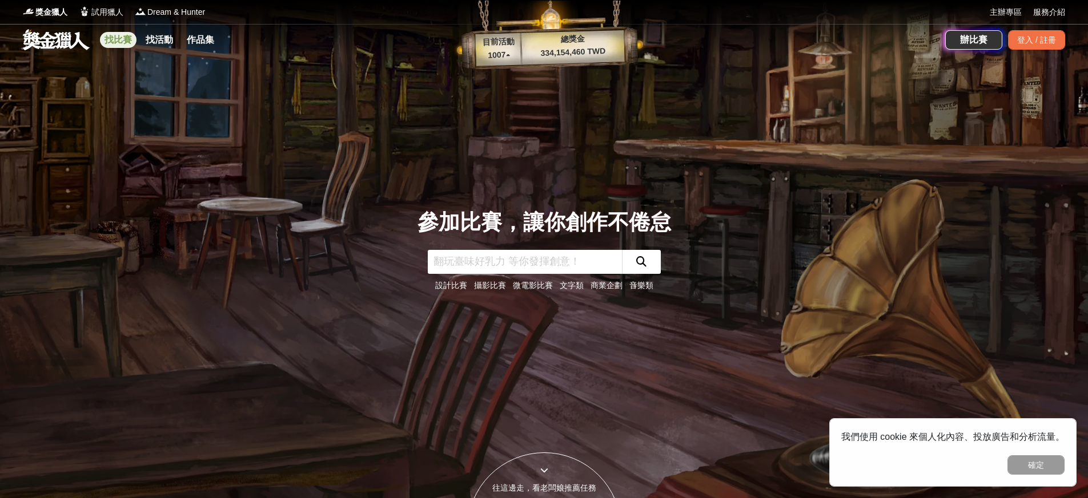
click at [128, 42] on link "找比賽" at bounding box center [118, 40] width 37 height 16
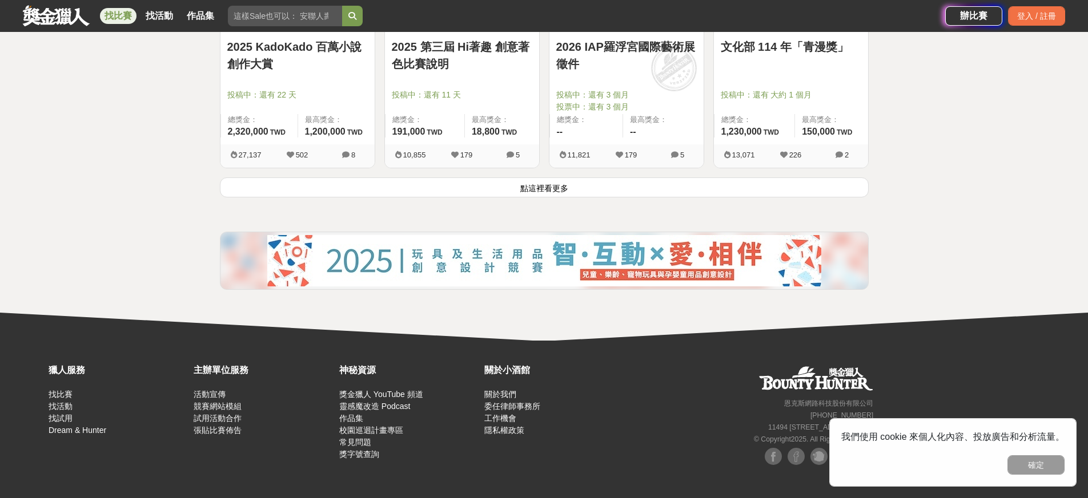
scroll to position [1527, 0]
click at [726, 193] on button "點這裡看更多" at bounding box center [544, 188] width 649 height 20
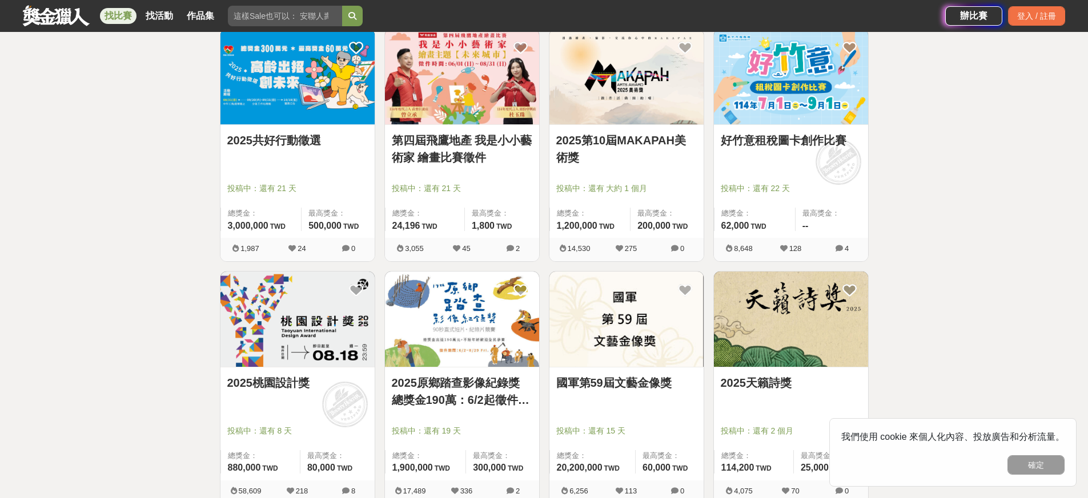
scroll to position [2777, 0]
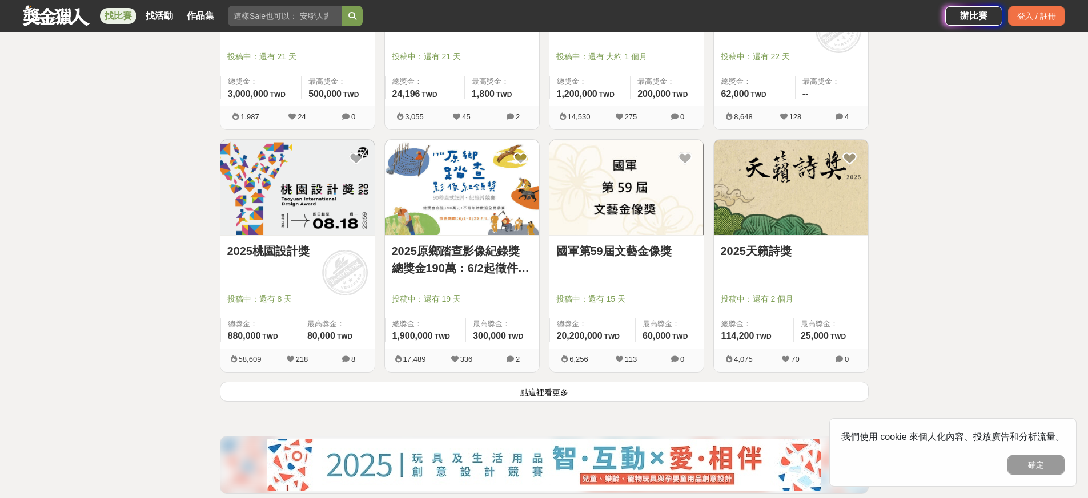
click at [554, 394] on button "點這裡看更多" at bounding box center [544, 392] width 649 height 20
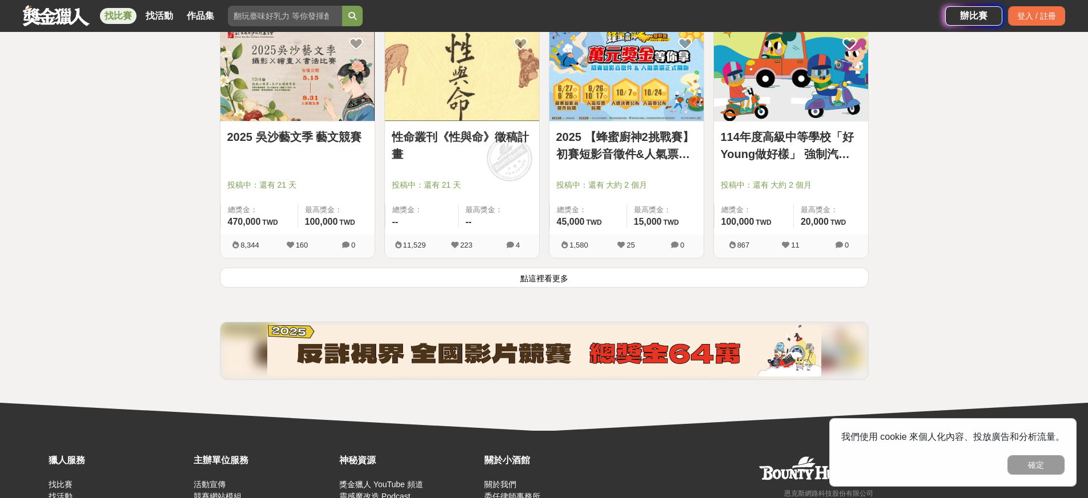
scroll to position [4349, 0]
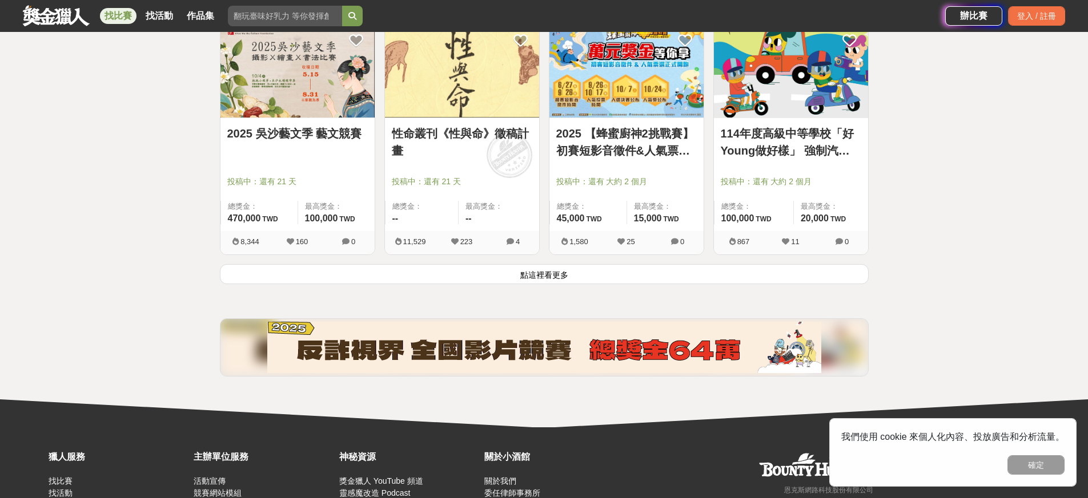
click at [620, 271] on button "點這裡看更多" at bounding box center [544, 274] width 649 height 20
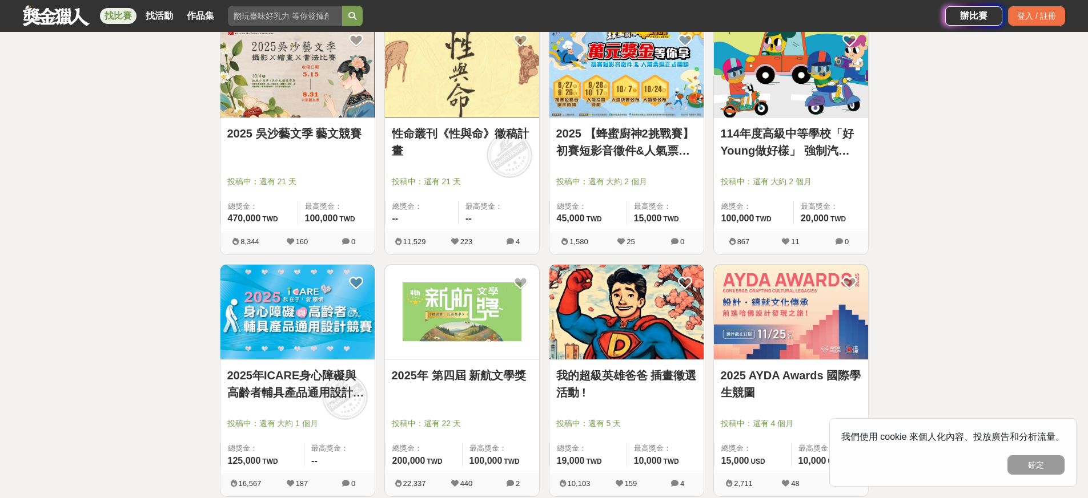
scroll to position [4512, 0]
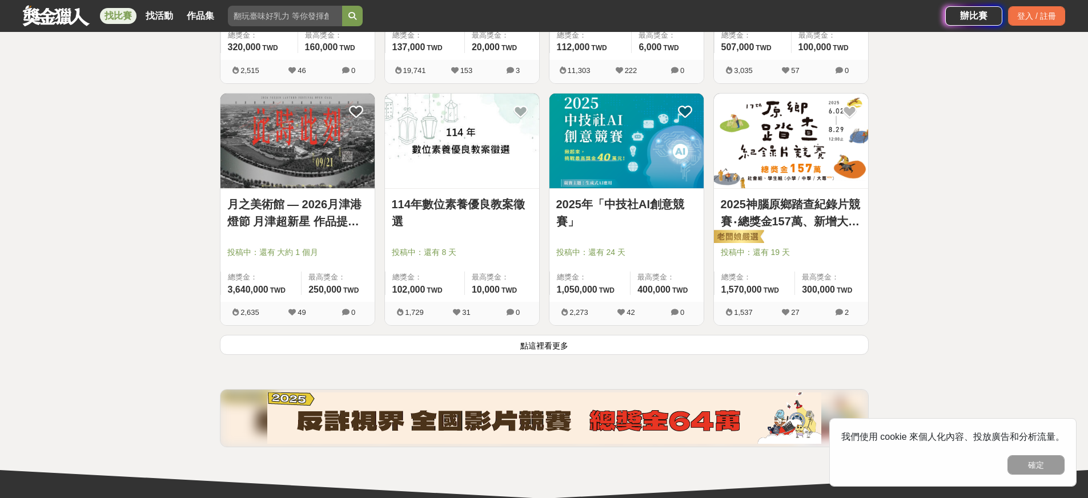
scroll to position [5733, 0]
click at [518, 346] on button "點這裡看更多" at bounding box center [544, 345] width 649 height 20
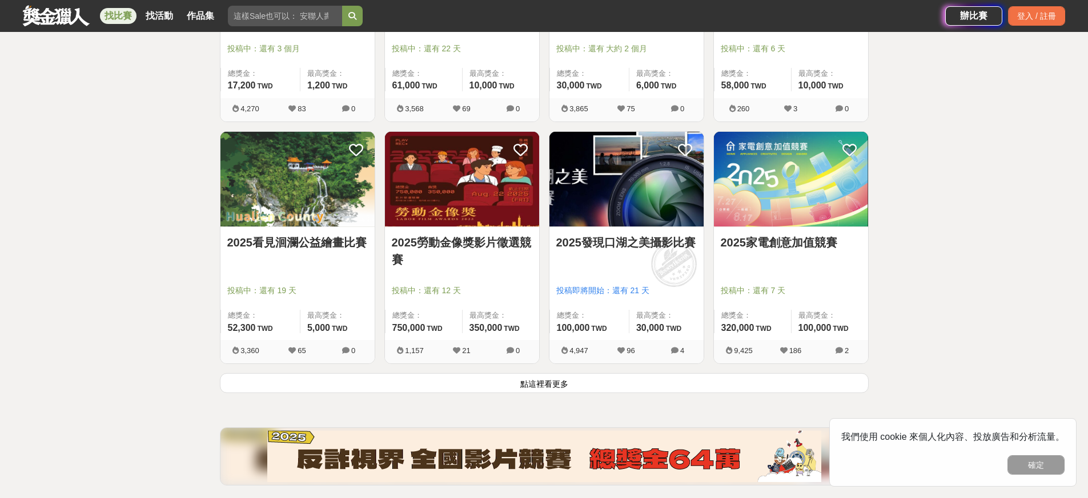
scroll to position [7169, 0]
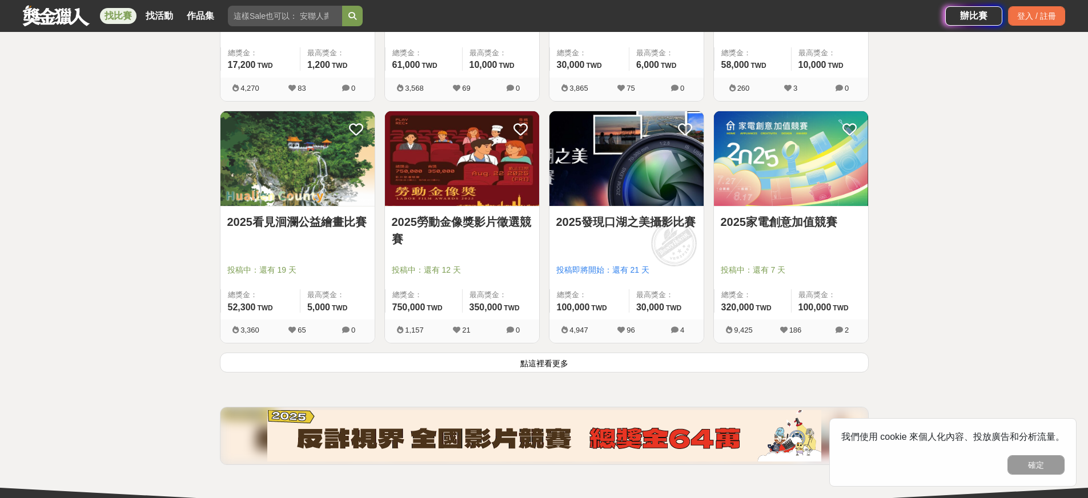
click at [557, 362] on button "點這裡看更多" at bounding box center [544, 363] width 649 height 20
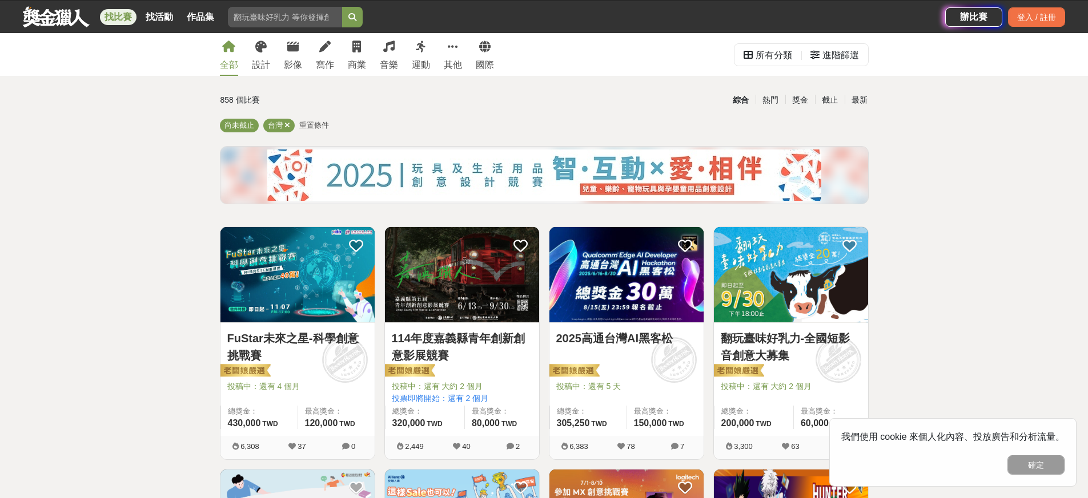
scroll to position [23, 0]
click at [667, 296] on img at bounding box center [626, 274] width 154 height 95
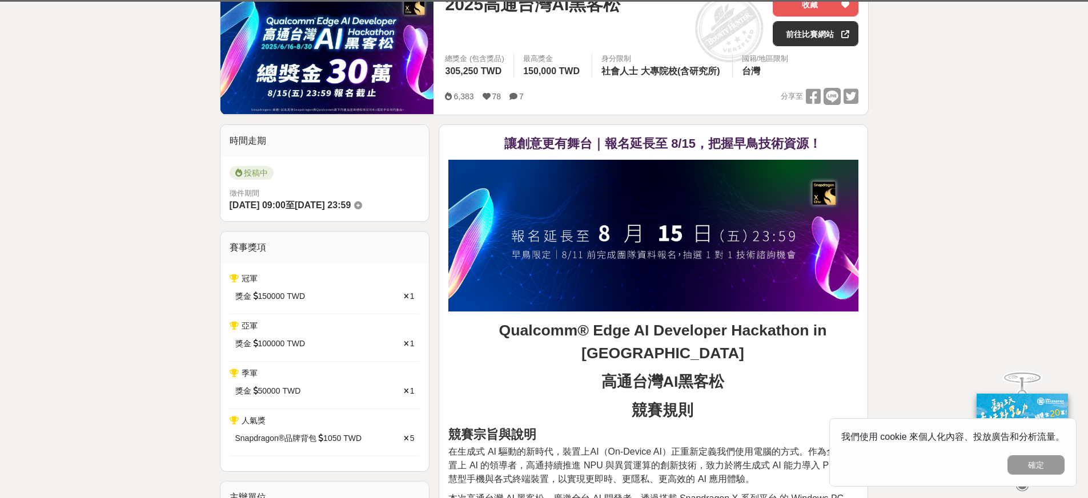
scroll to position [115, 0]
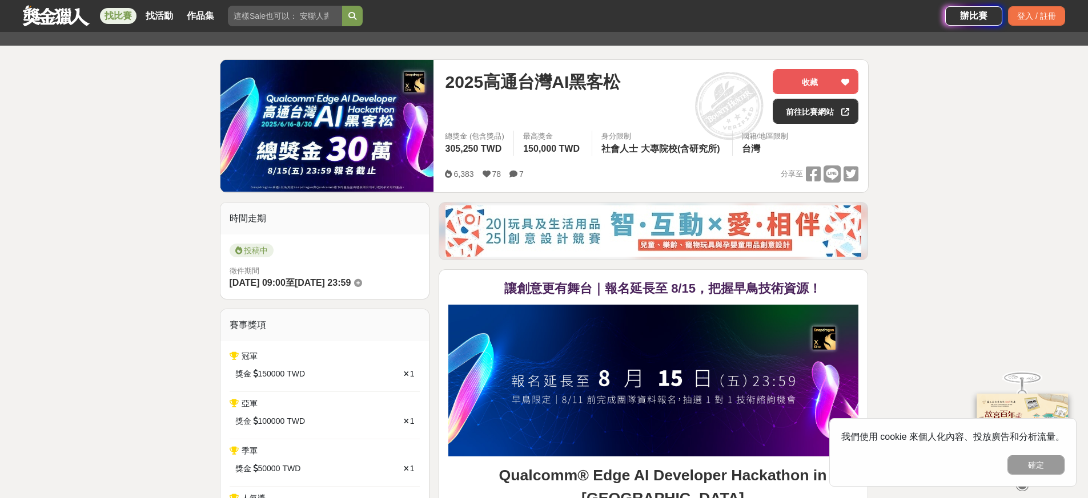
drag, startPoint x: 578, startPoint y: 250, endPoint x: 684, endPoint y: 255, distance: 106.9
click at [686, 251] on img at bounding box center [653, 231] width 416 height 51
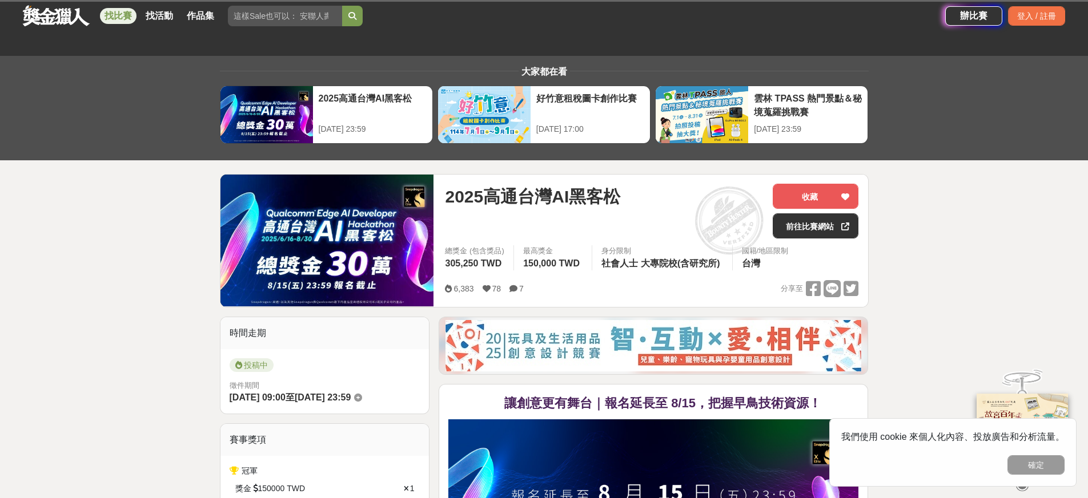
scroll to position [239, 0]
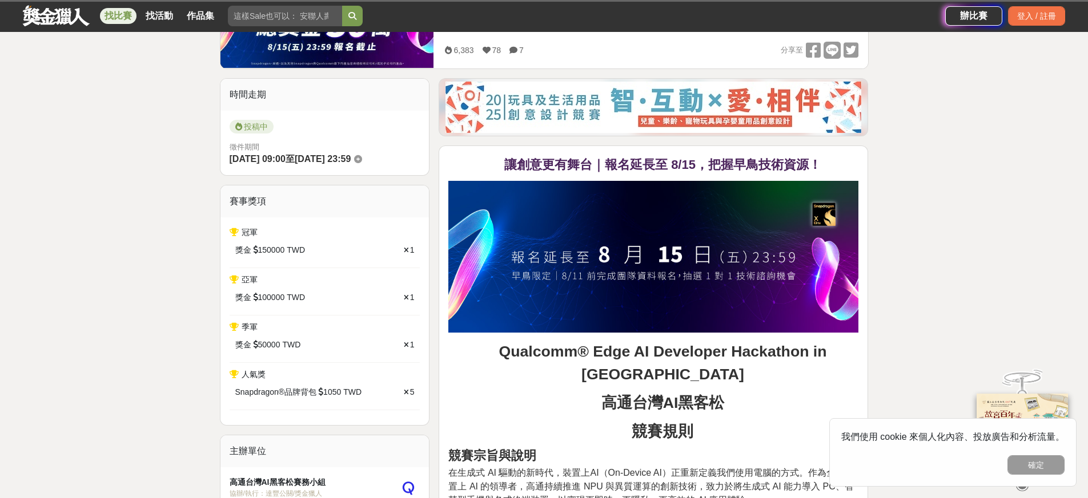
click at [713, 466] on p "在生成式 AI 驅動的新時代，裝置上AI（On-Device AI）正重新定義我們使用電腦的方式。作為全球裝置上 AI 的領導者，高通持續推進 NPU 與異質…" at bounding box center [653, 486] width 410 height 41
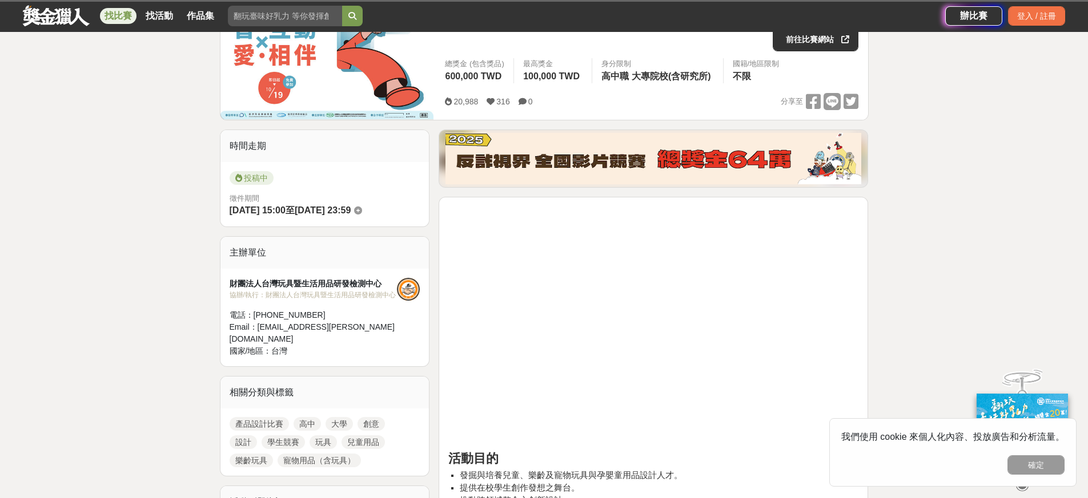
scroll to position [0, 0]
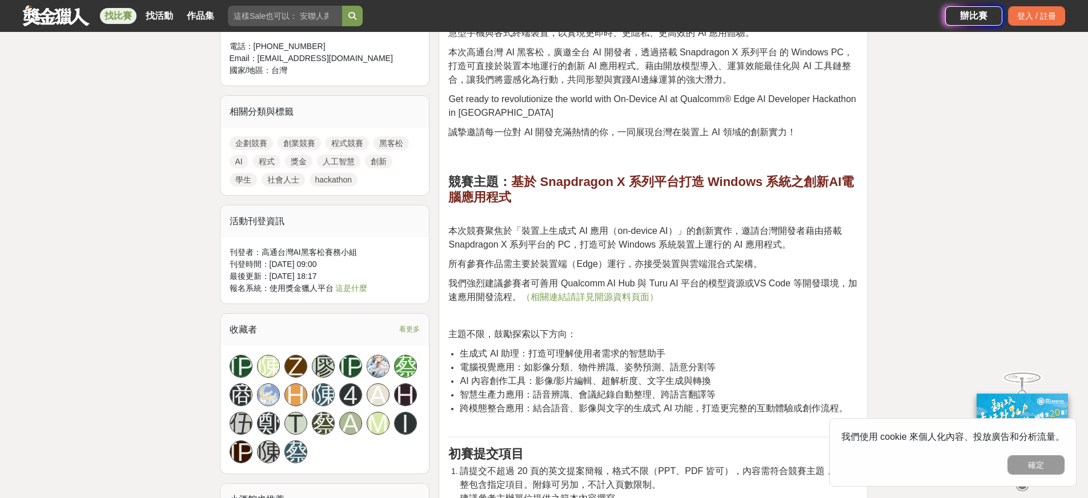
scroll to position [706, 0]
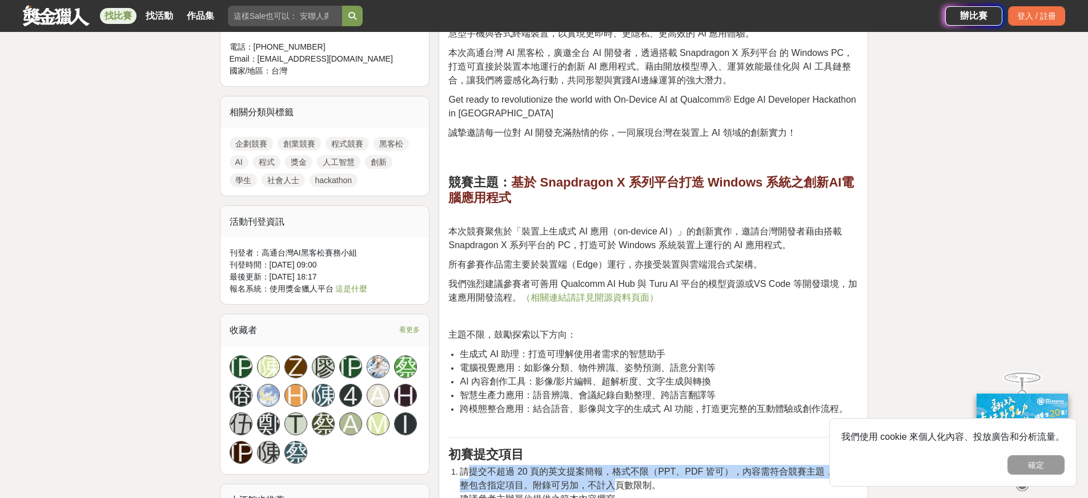
drag, startPoint x: 469, startPoint y: 297, endPoint x: 608, endPoint y: 316, distance: 140.0
click at [608, 467] on span "請提交不超過 20 頁的英文提案簡報，格式不限（PPT、PDF 皆可），內容需符合競賽主題，並完整包含指定項目。附錄可另加，不計入頁數限制。" at bounding box center [656, 478] width 392 height 23
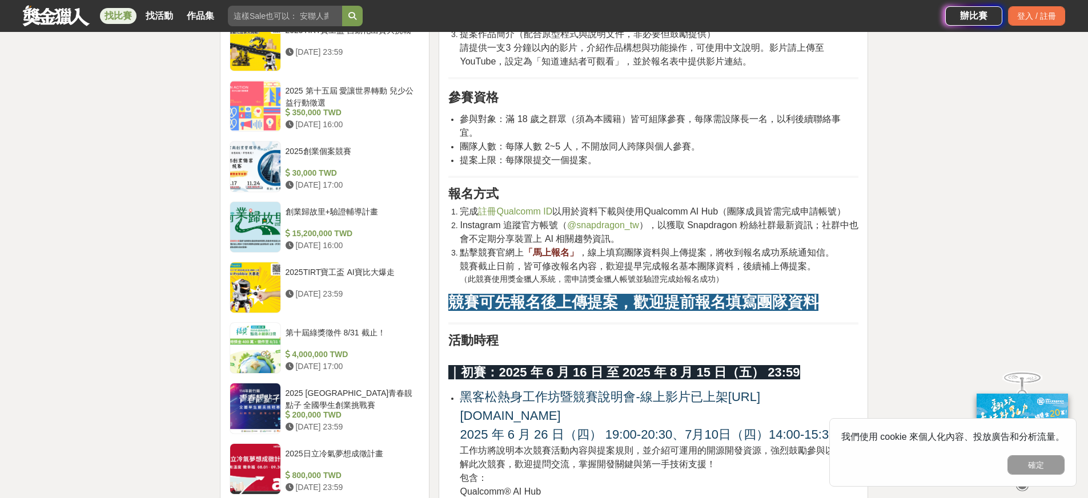
scroll to position [0, 0]
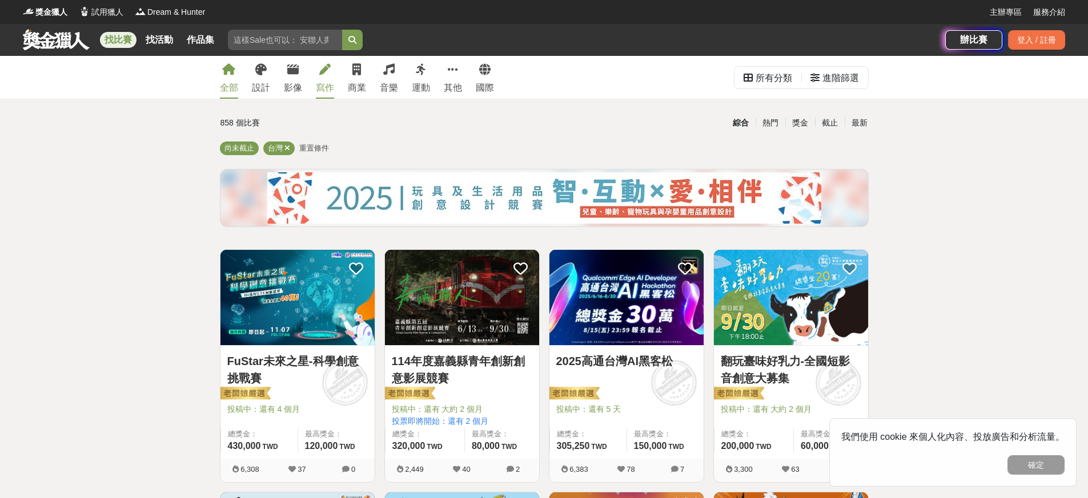
click at [325, 86] on div "寫作" at bounding box center [325, 88] width 18 height 14
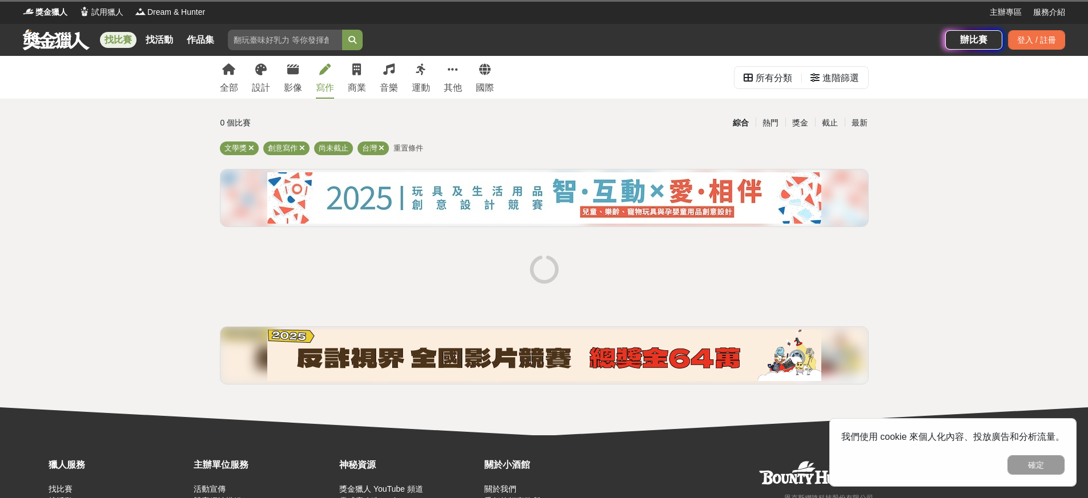
click at [915, 237] on div "全部 設計 影像 寫作 商業 音樂 運動 其他 國際 所有分類 進階篩選 0 個比賽 綜合 熱門 獎金 截止 最新 文學獎 創意寫作 尚未截止 台灣 重置條件" at bounding box center [544, 246] width 1088 height 380
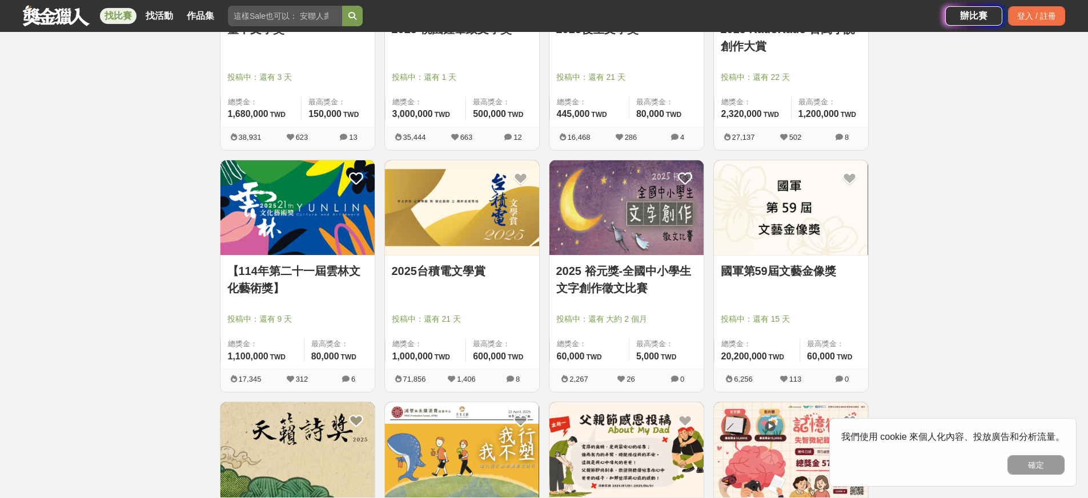
scroll to position [360, 0]
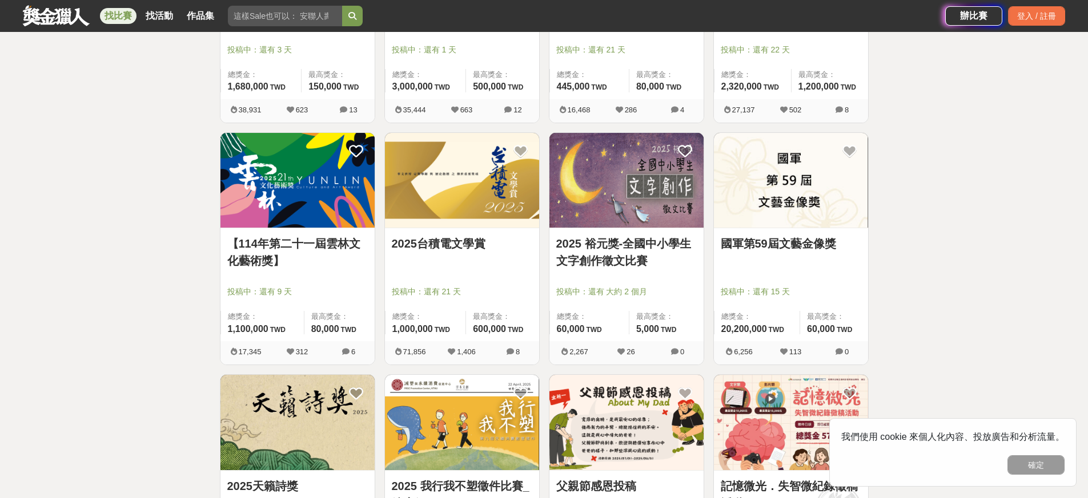
click at [466, 239] on link "2025台積電文學賞" at bounding box center [462, 243] width 140 height 17
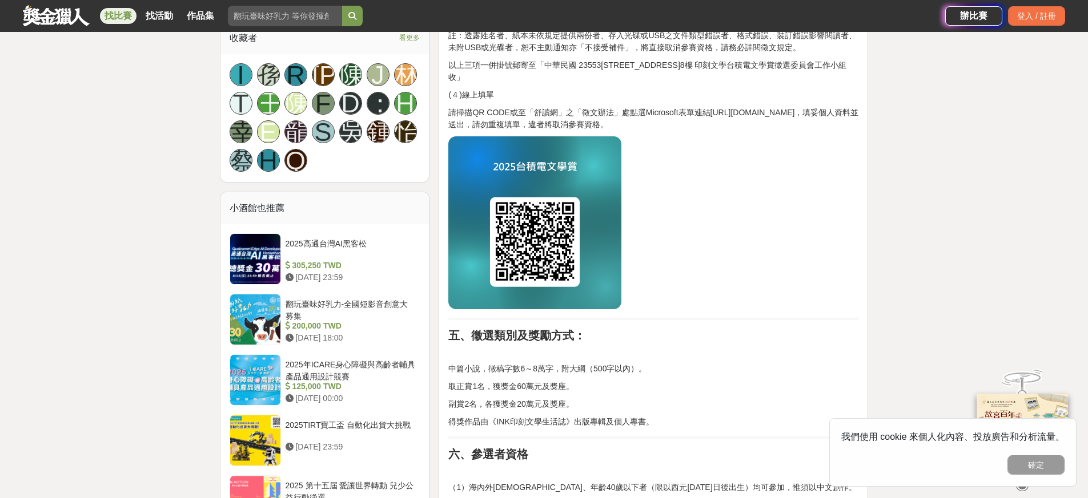
scroll to position [872, 0]
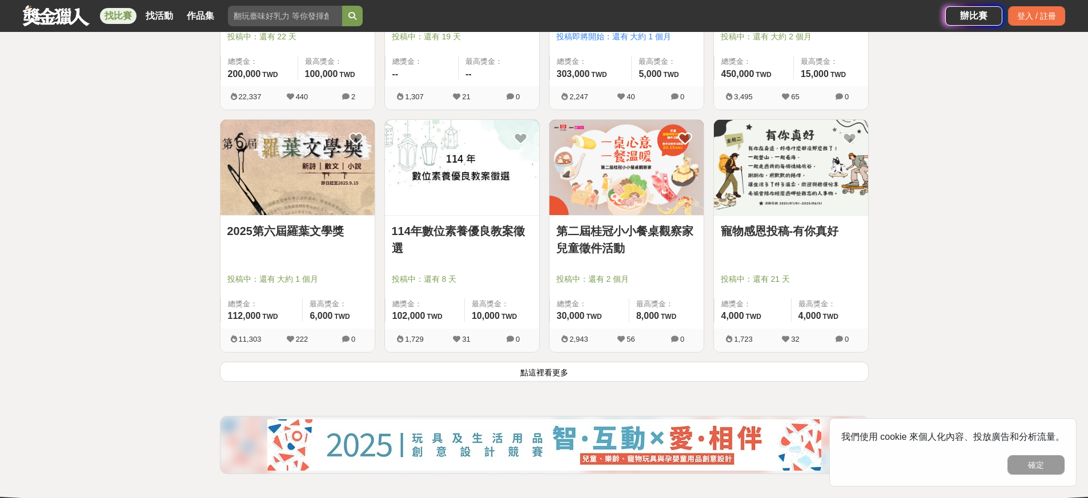
scroll to position [1344, 0]
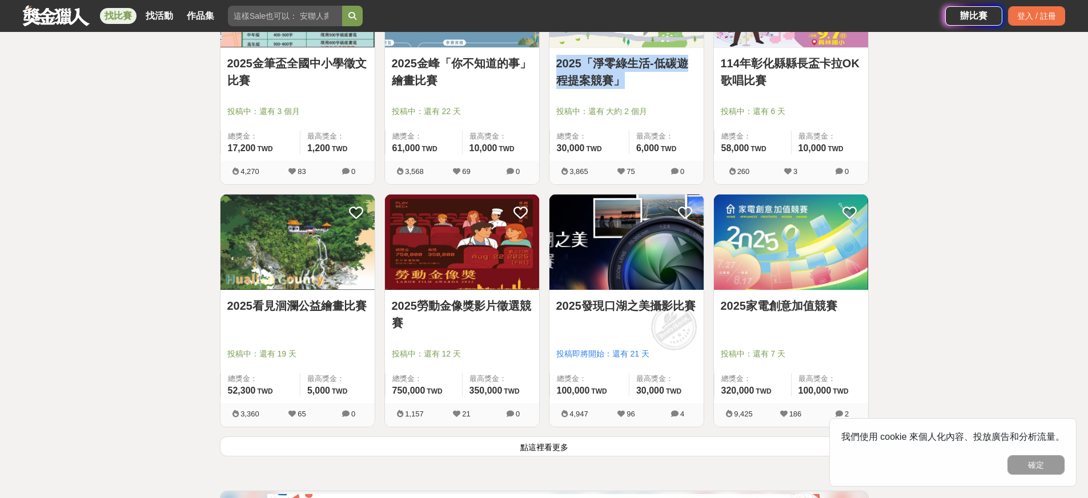
scroll to position [4309, 0]
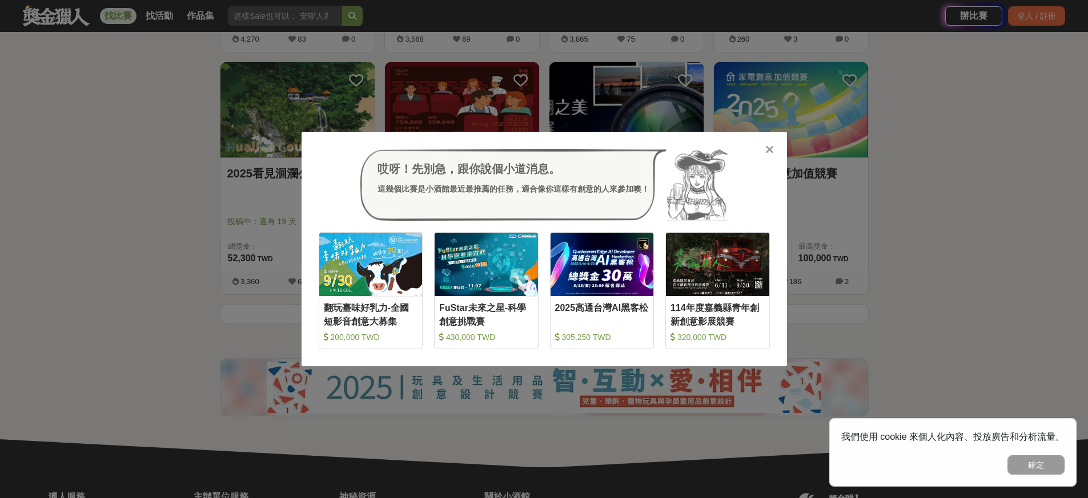
click at [780, 151] on div "哎呀！先別急，跟你說個小道消息。 這幾個比賽是小酒館最近最推薦的任務，適合像你這樣有創意的人來參加噢！ 收藏 翻玩臺味好乳力-全國短影音創意大募集 200,0…" at bounding box center [543, 249] width 485 height 235
click at [772, 148] on icon at bounding box center [769, 149] width 9 height 11
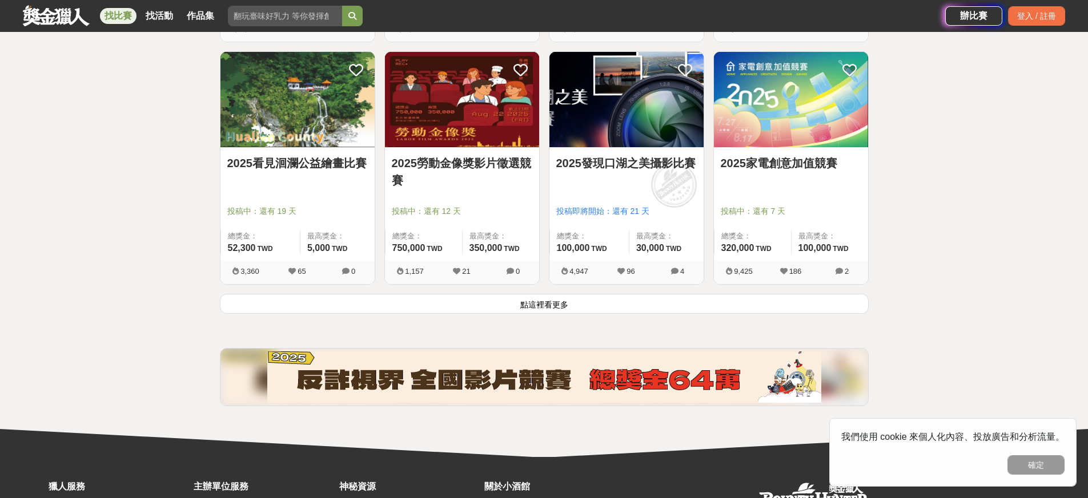
scroll to position [4322, 0]
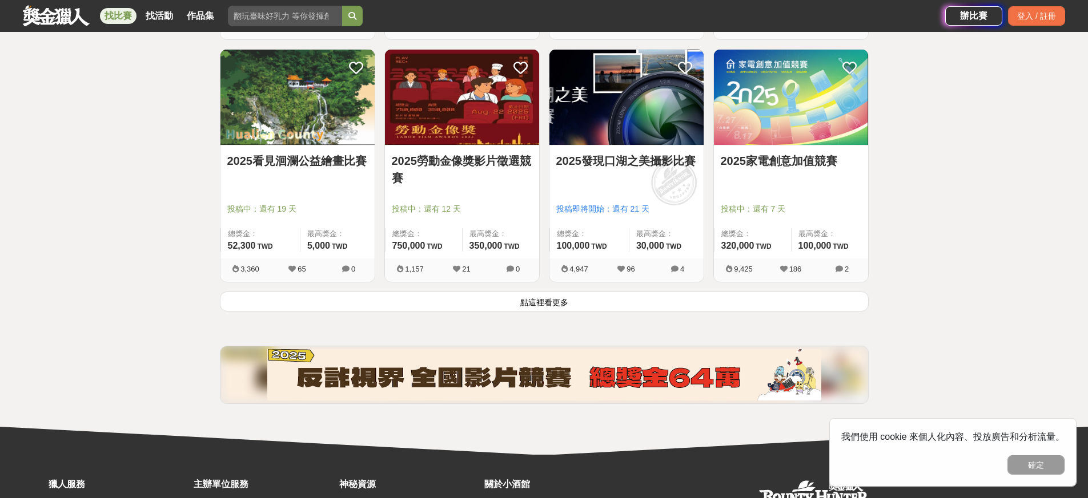
click at [493, 297] on button "點這裡看更多" at bounding box center [544, 302] width 649 height 20
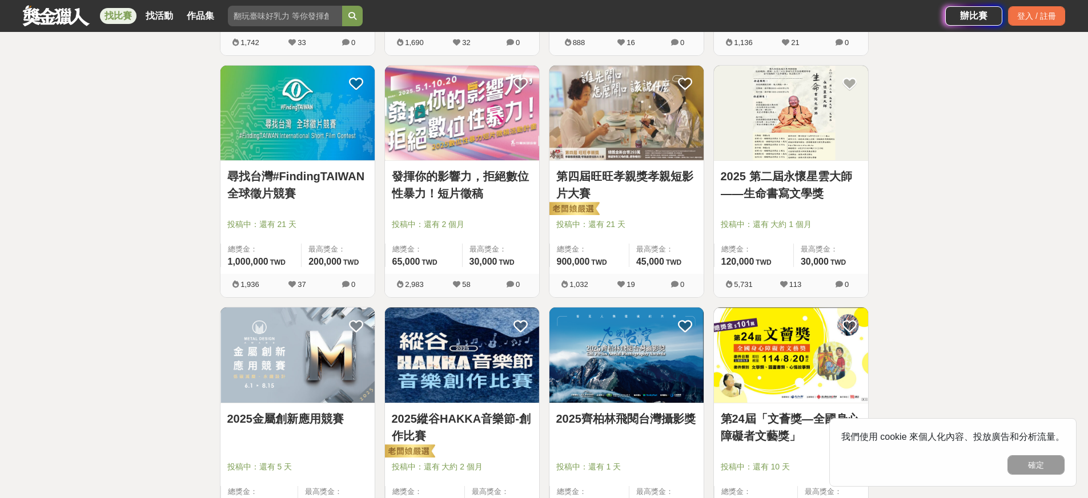
scroll to position [5238, 0]
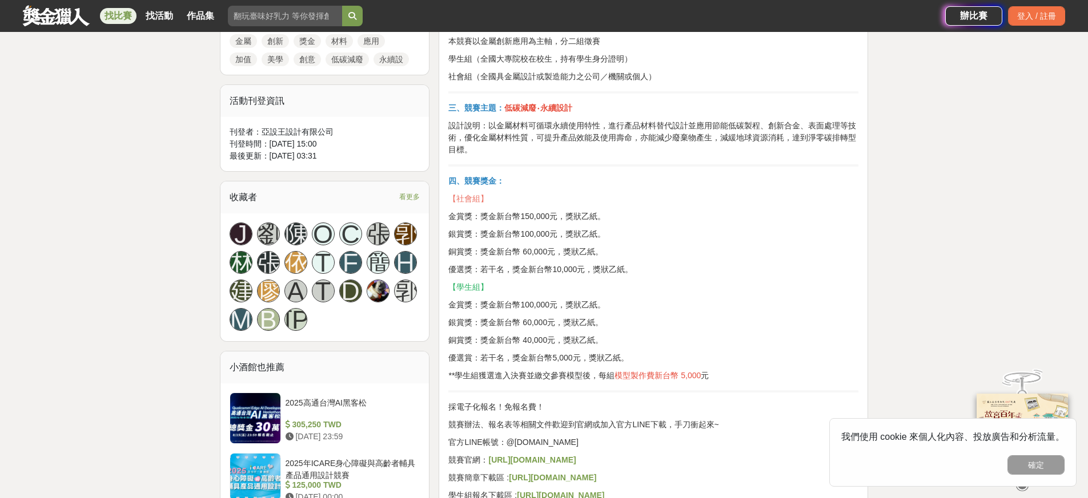
scroll to position [582, 0]
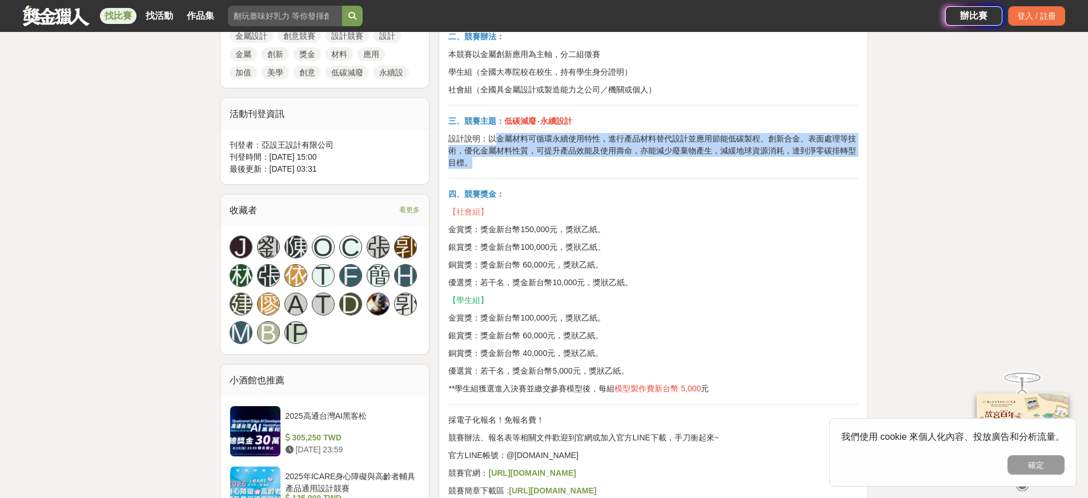
drag, startPoint x: 493, startPoint y: 136, endPoint x: 661, endPoint y: 164, distance: 170.7
click at [661, 164] on p "設計說明：以金屬材料可循環永續使用特性，進行產品材料替代設計並應用節能低碳製程、創新合金、表面處理等技術，優化金屬材料性質，可提升產品效能及使用壽命，亦能減少…" at bounding box center [653, 151] width 410 height 36
click at [661, 165] on p "設計說明：以金屬材料可循環永續使用特性，進行產品材料替代設計並應用節能低碳製程、創新合金、表面處理等技術，優化金屬材料性質，可提升產品效能及使用壽命，亦能減少…" at bounding box center [653, 151] width 410 height 36
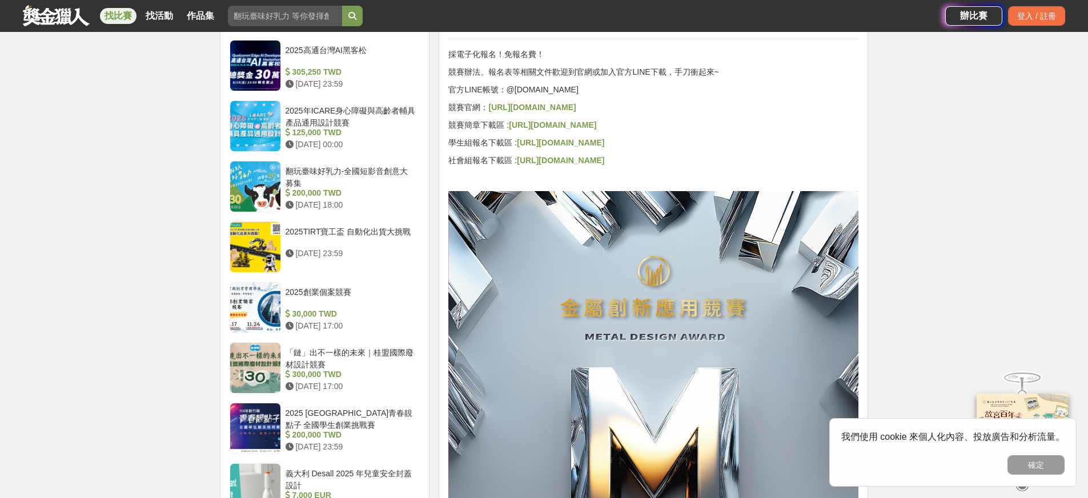
scroll to position [852, 0]
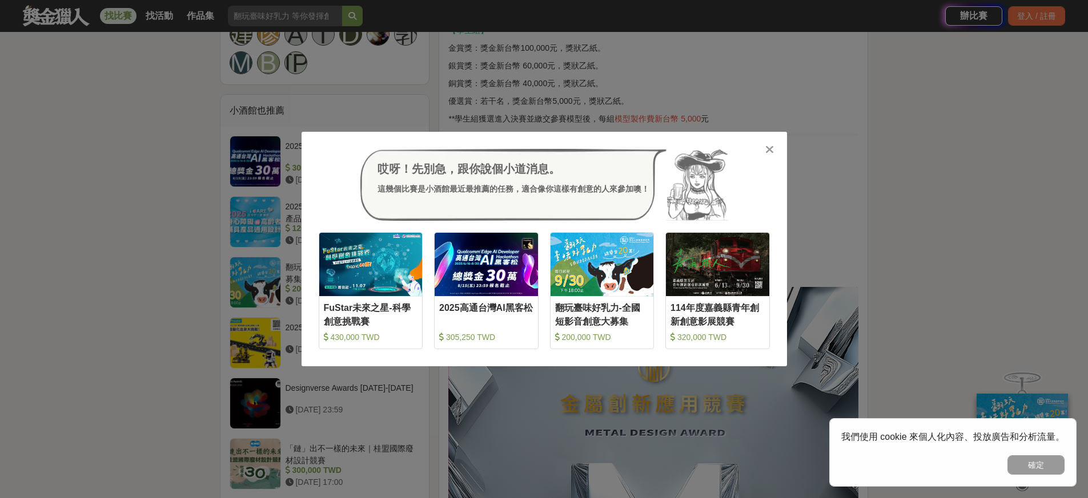
click at [770, 152] on icon at bounding box center [769, 149] width 9 height 11
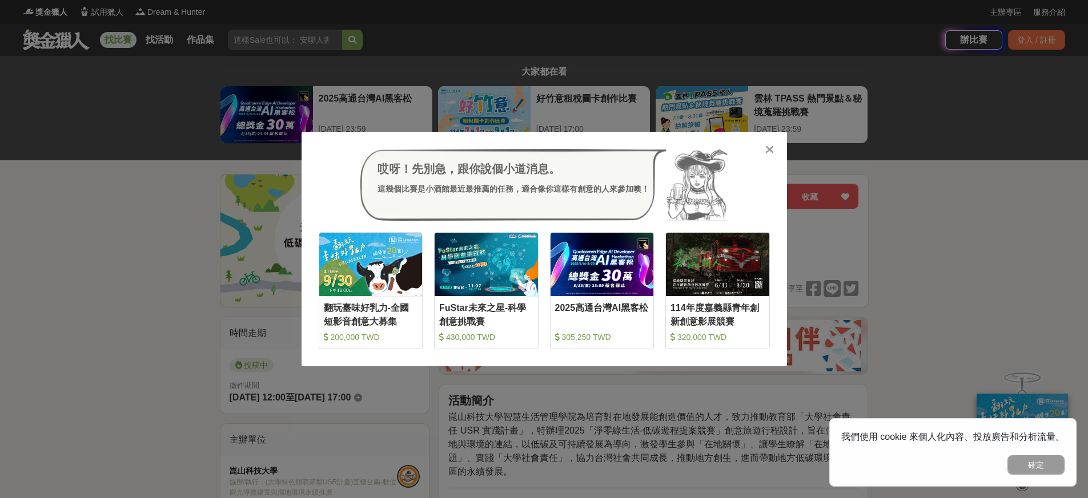
click at [768, 149] on icon at bounding box center [769, 149] width 9 height 11
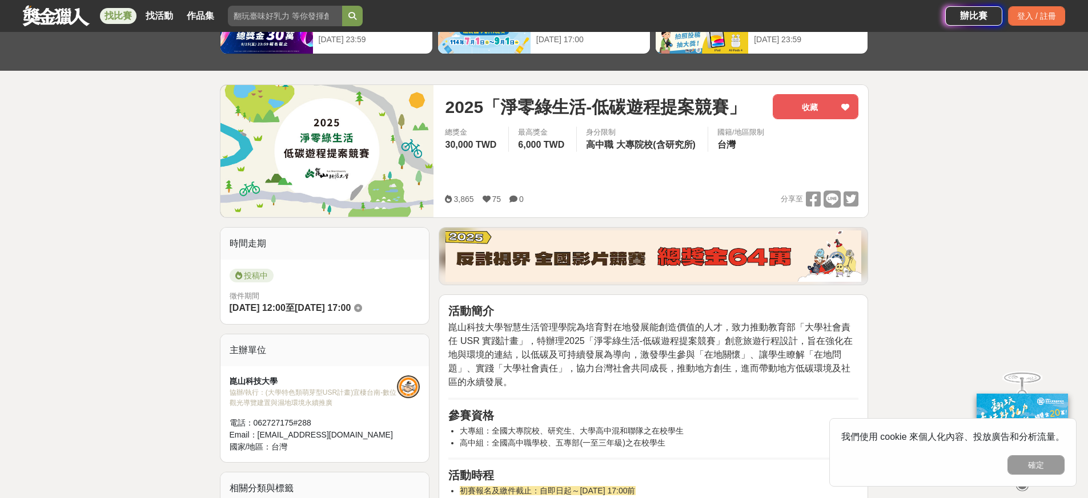
scroll to position [130, 0]
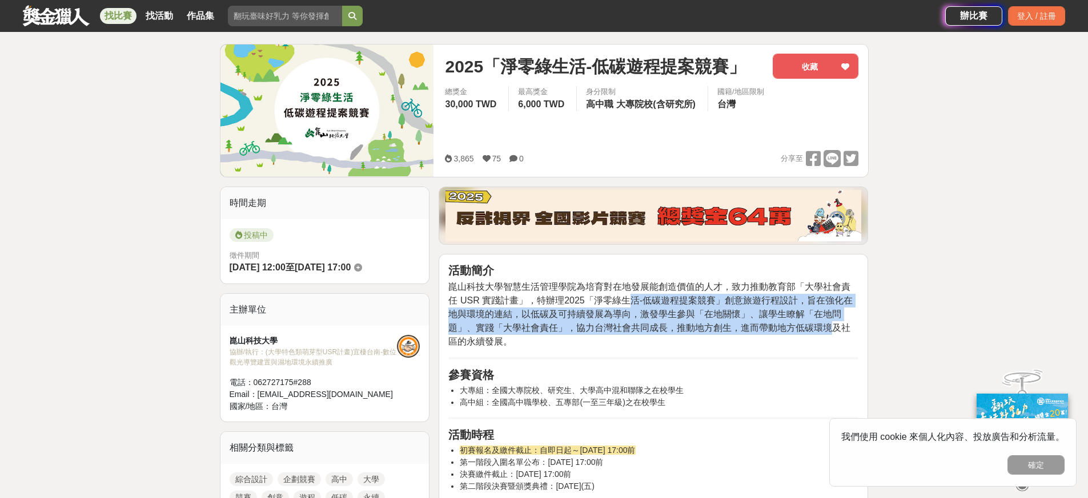
drag, startPoint x: 629, startPoint y: 301, endPoint x: 801, endPoint y: 329, distance: 174.0
click at [801, 329] on span "崑山科技大學智慧生活管理學院為培育對在地發展能創造價值的人才，致力推動教育部「大學社會責任 USR 實踐計畫」，特辦理2025「淨零綠生活-低碳遊程提案競賽」…" at bounding box center [650, 314] width 404 height 65
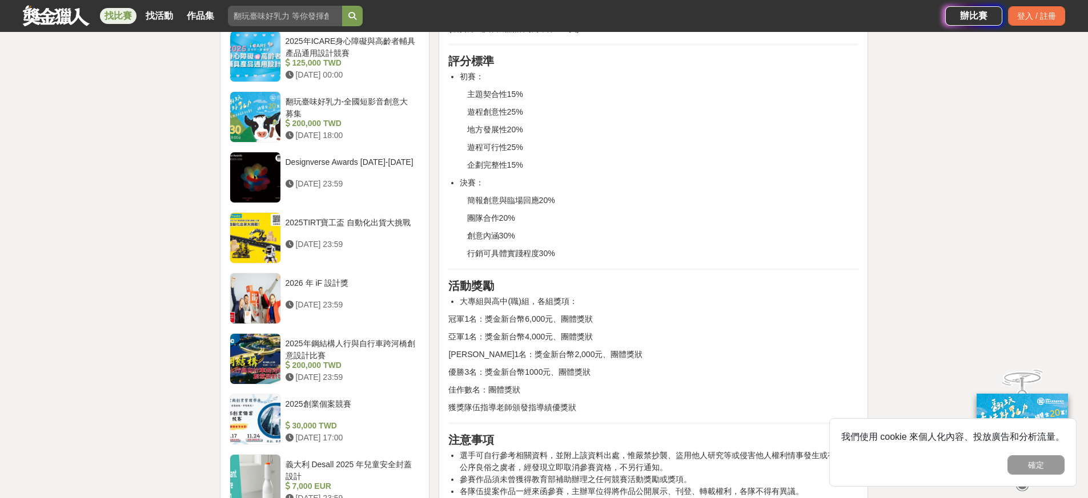
scroll to position [1013, 0]
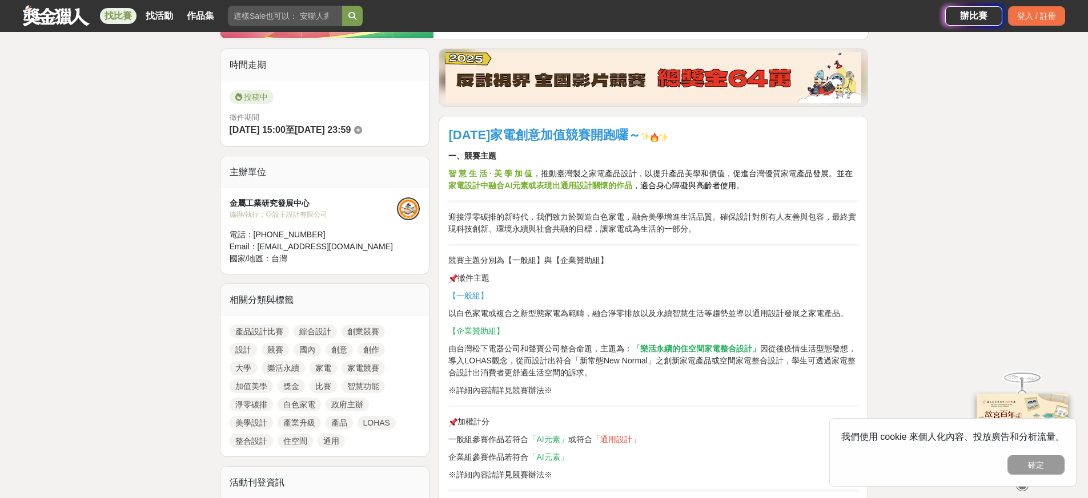
scroll to position [394, 0]
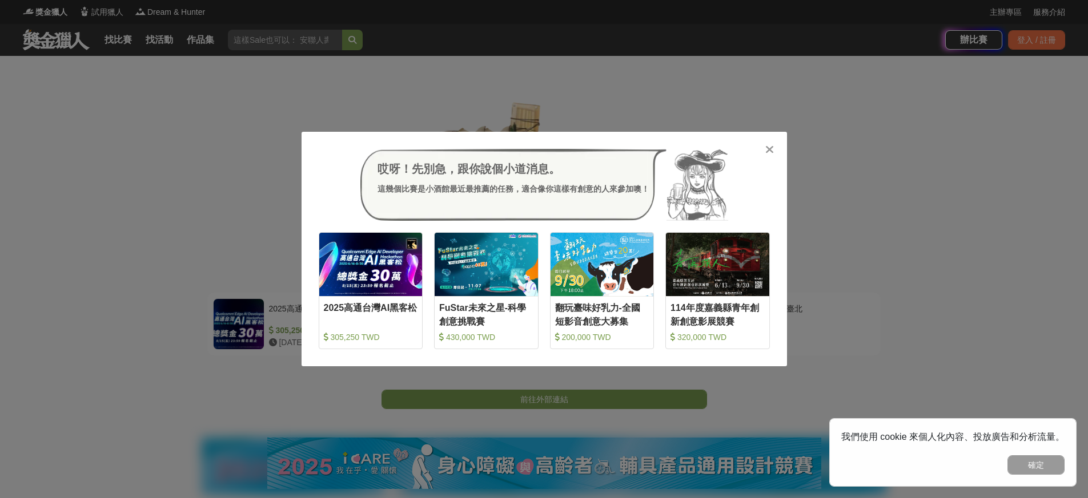
click at [764, 150] on div at bounding box center [769, 148] width 11 height 11
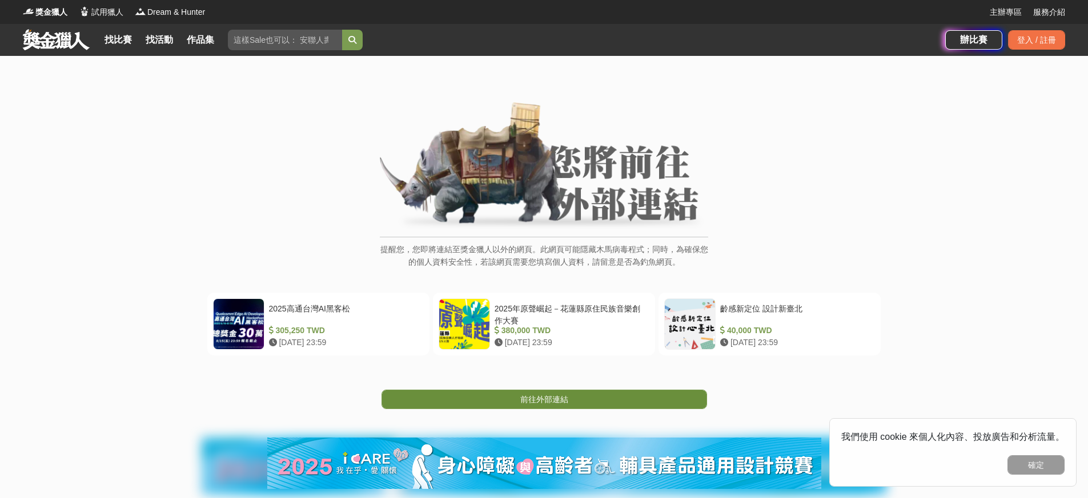
click at [599, 401] on link "前往外部連結" at bounding box center [543, 399] width 325 height 19
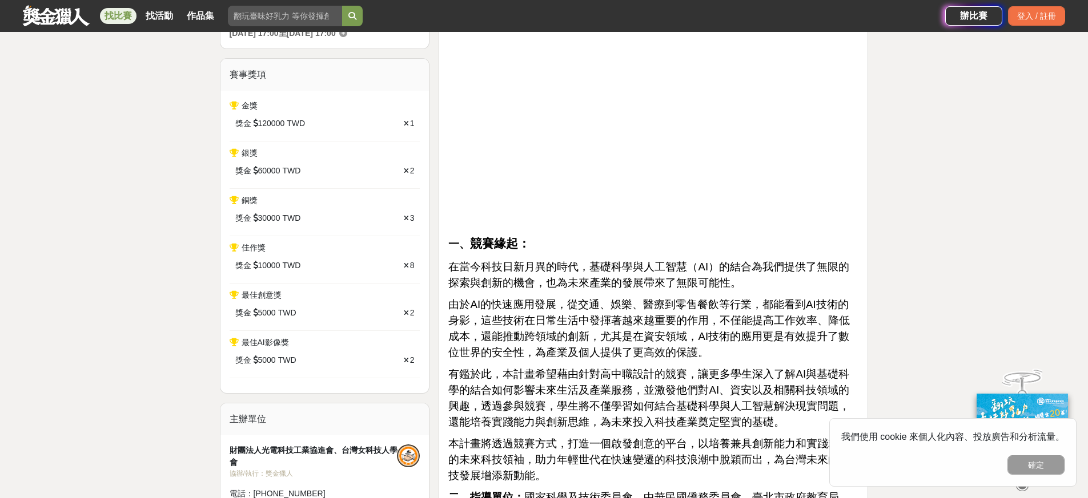
scroll to position [435, 0]
